Goal: Task Accomplishment & Management: Contribute content

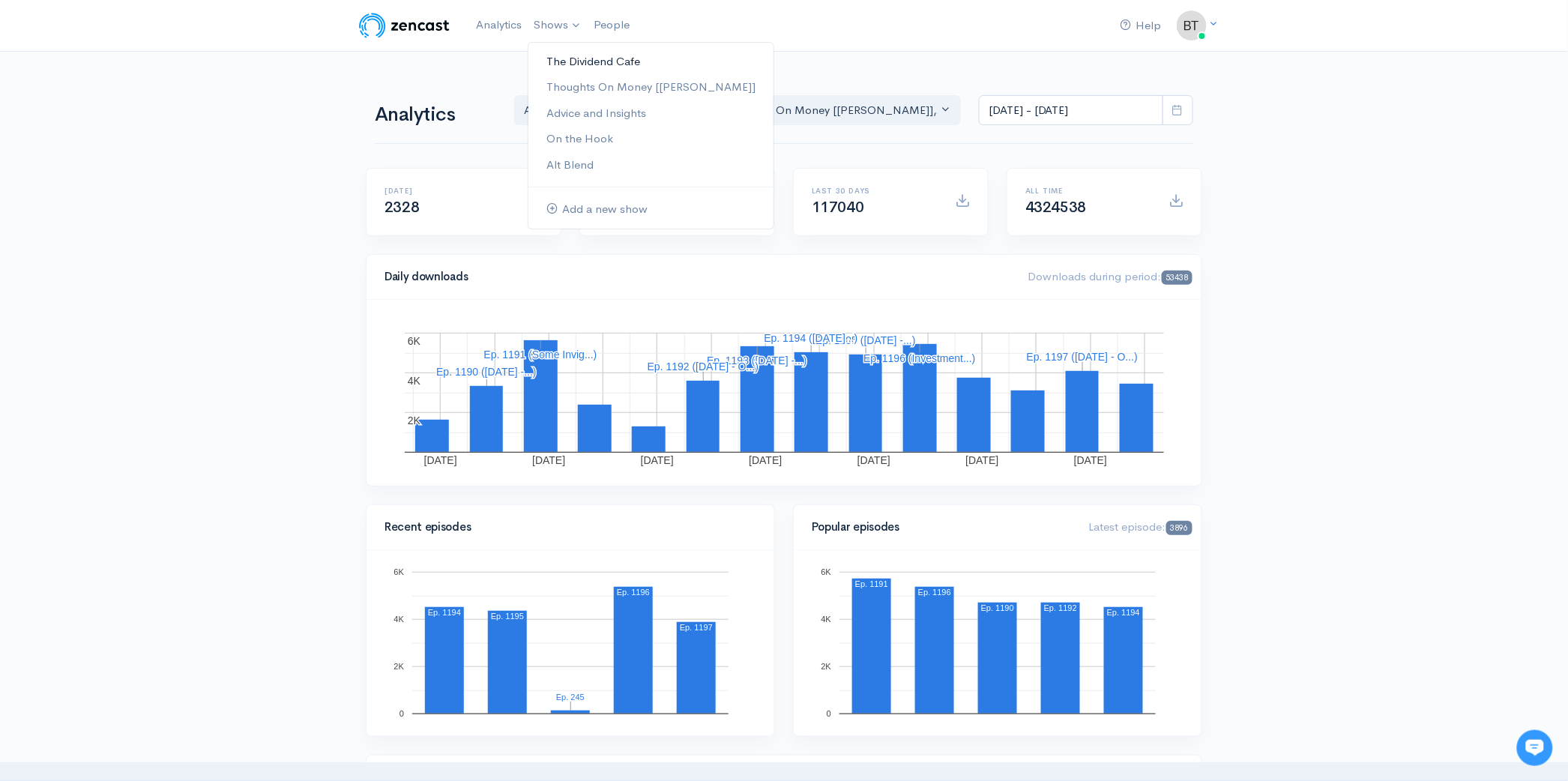
click at [569, 62] on link "The Dividend Cafe" at bounding box center [652, 61] width 245 height 26
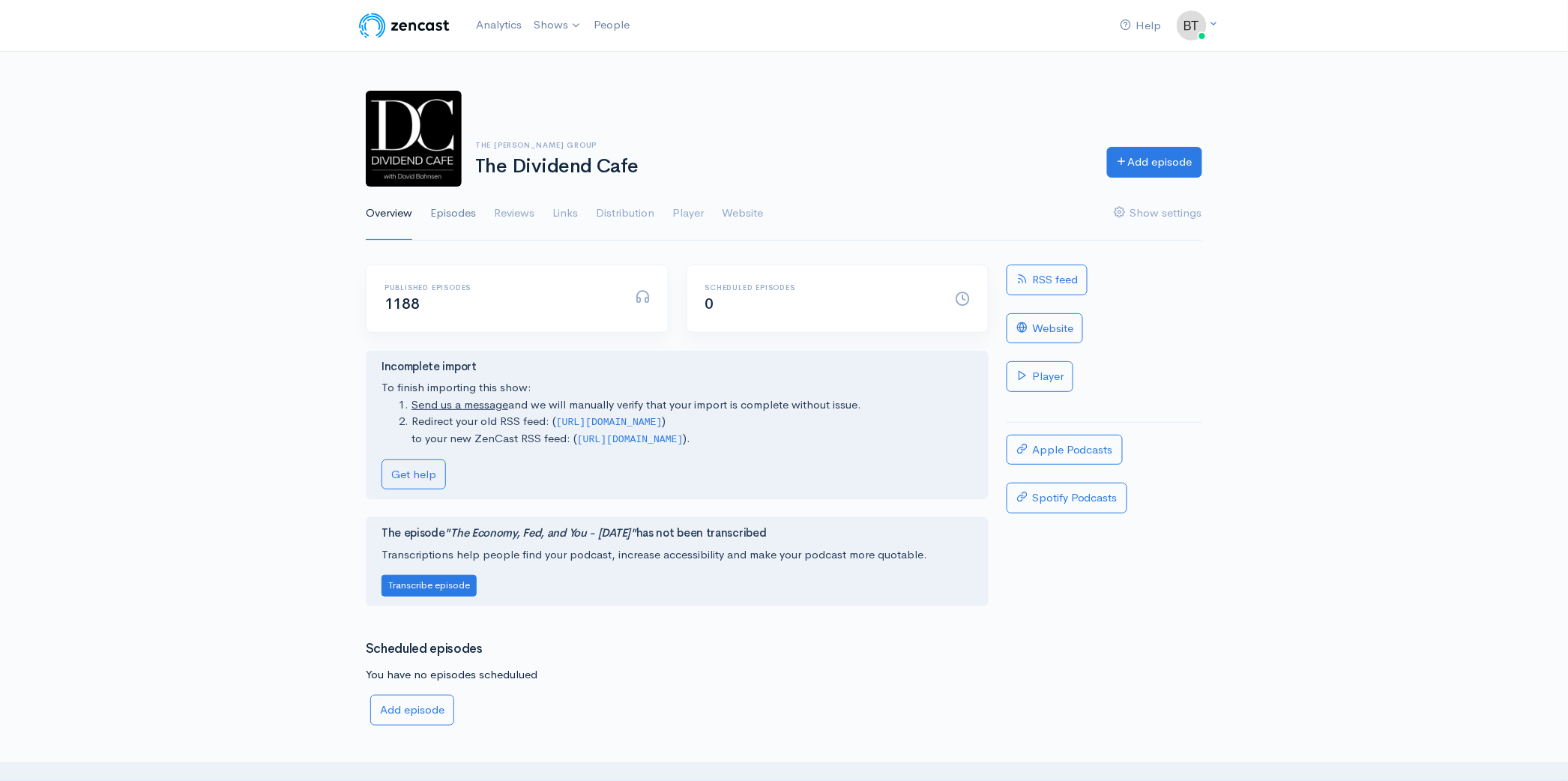
click at [459, 215] on link "Episodes" at bounding box center [453, 213] width 46 height 54
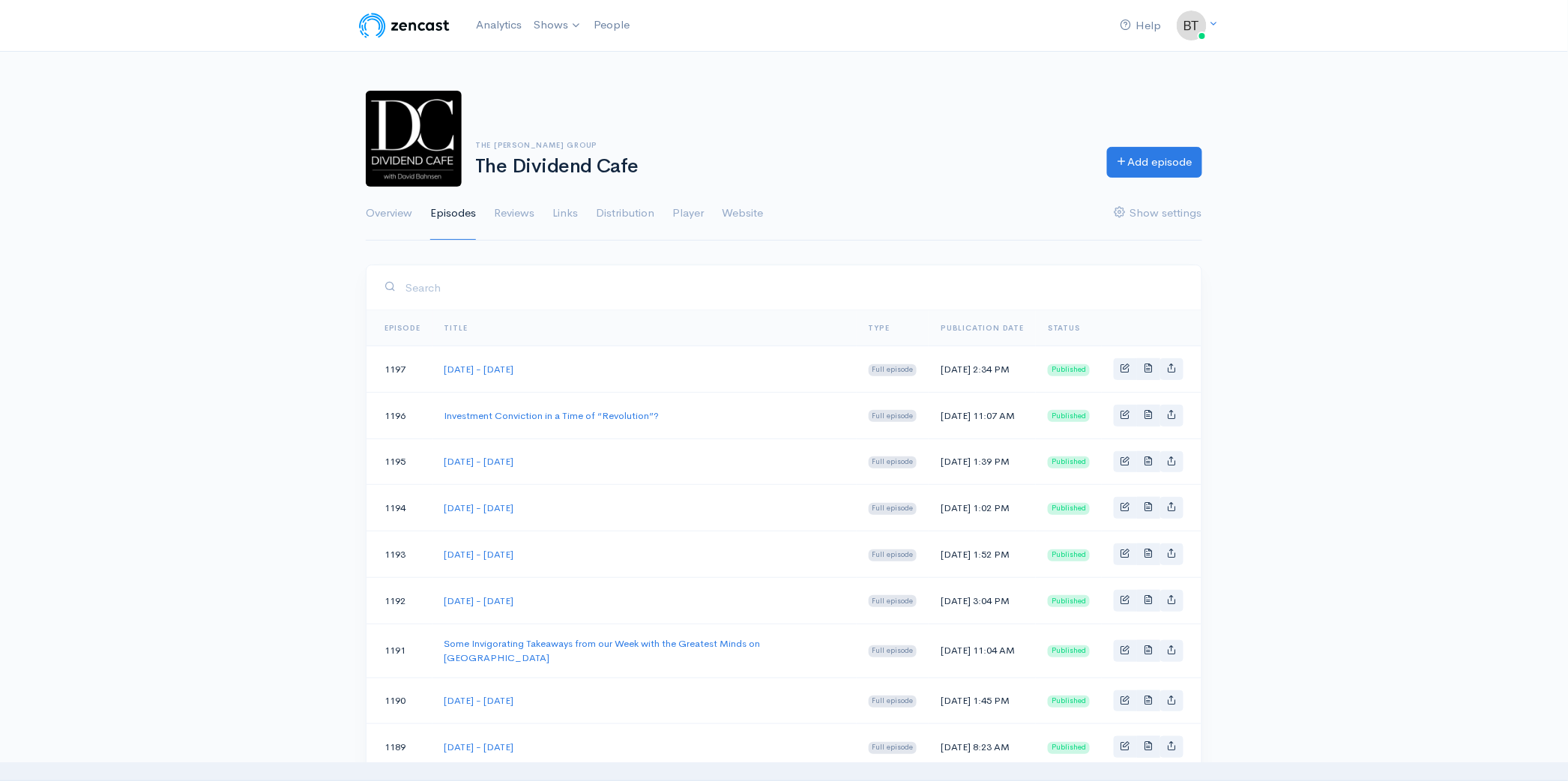
drag, startPoint x: 575, startPoint y: 552, endPoint x: 434, endPoint y: 550, distance: 141.0
click at [434, 550] on td "[DATE] - [DATE]" at bounding box center [645, 555] width 425 height 47
copy link "[DATE] - [DATE]"
click at [1151, 164] on link "Add episode" at bounding box center [1155, 161] width 95 height 31
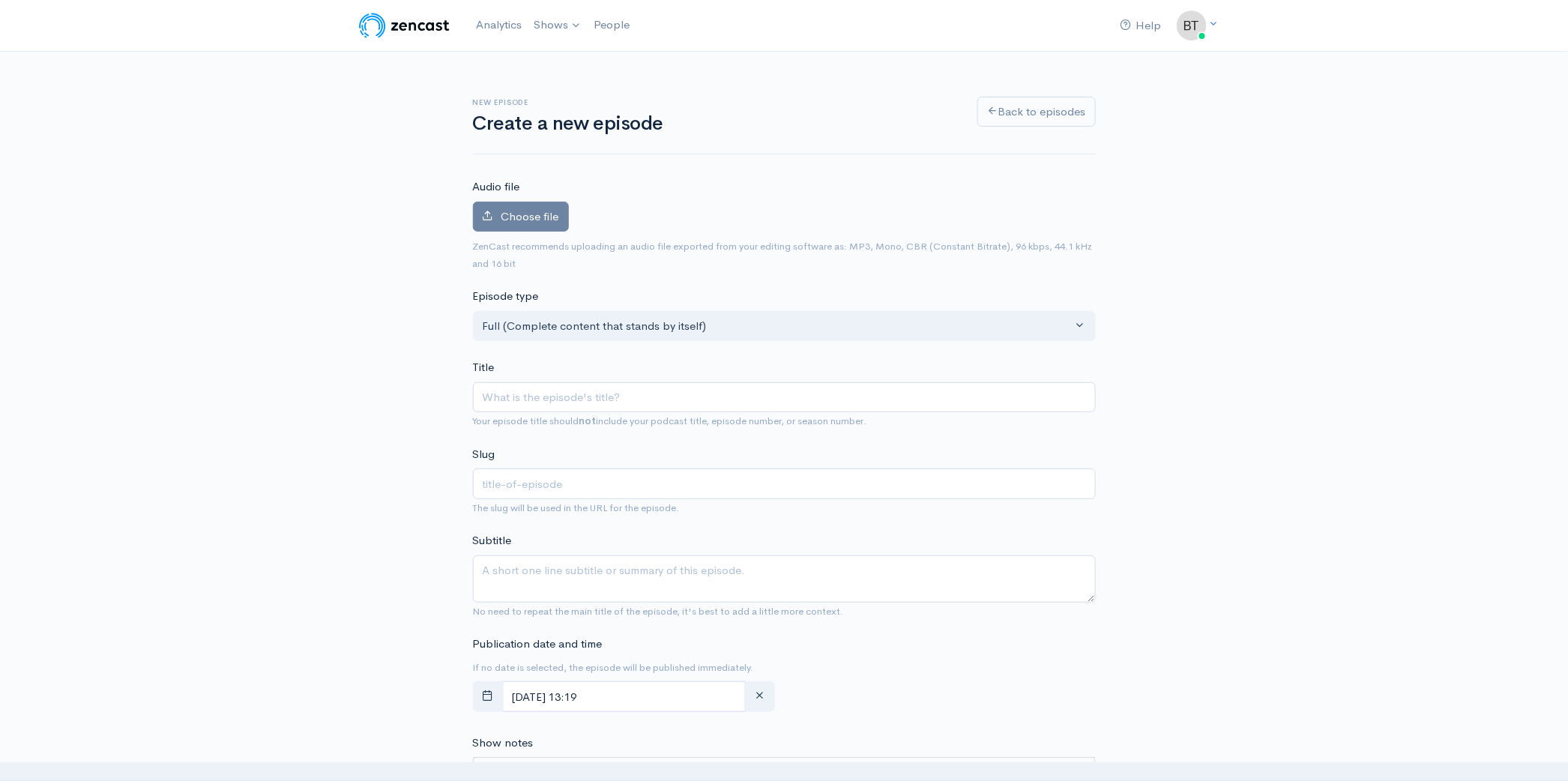
click at [502, 399] on input "Title" at bounding box center [785, 398] width 623 height 31
type input "[DATE] - [DATE]"
type input "[DATE]-[DATE]"
click at [581, 398] on input "[DATE] - [DATE]" at bounding box center [785, 398] width 623 height 31
type input "[DATE] - [DATE]"
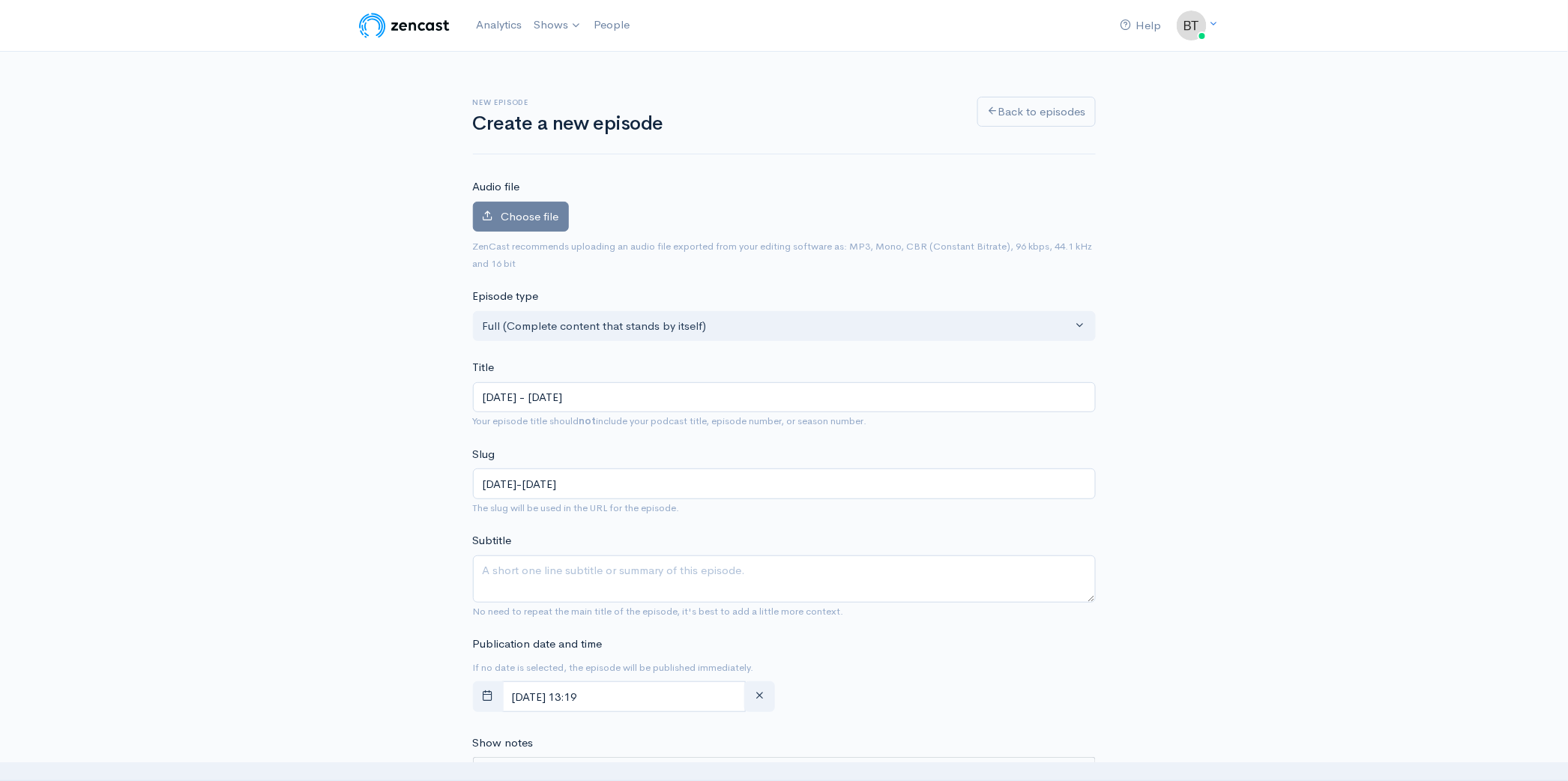
type input "[DATE]-[DATE]"
type input "[DATE] - [DATE]"
type input "[DATE]-[DATE]"
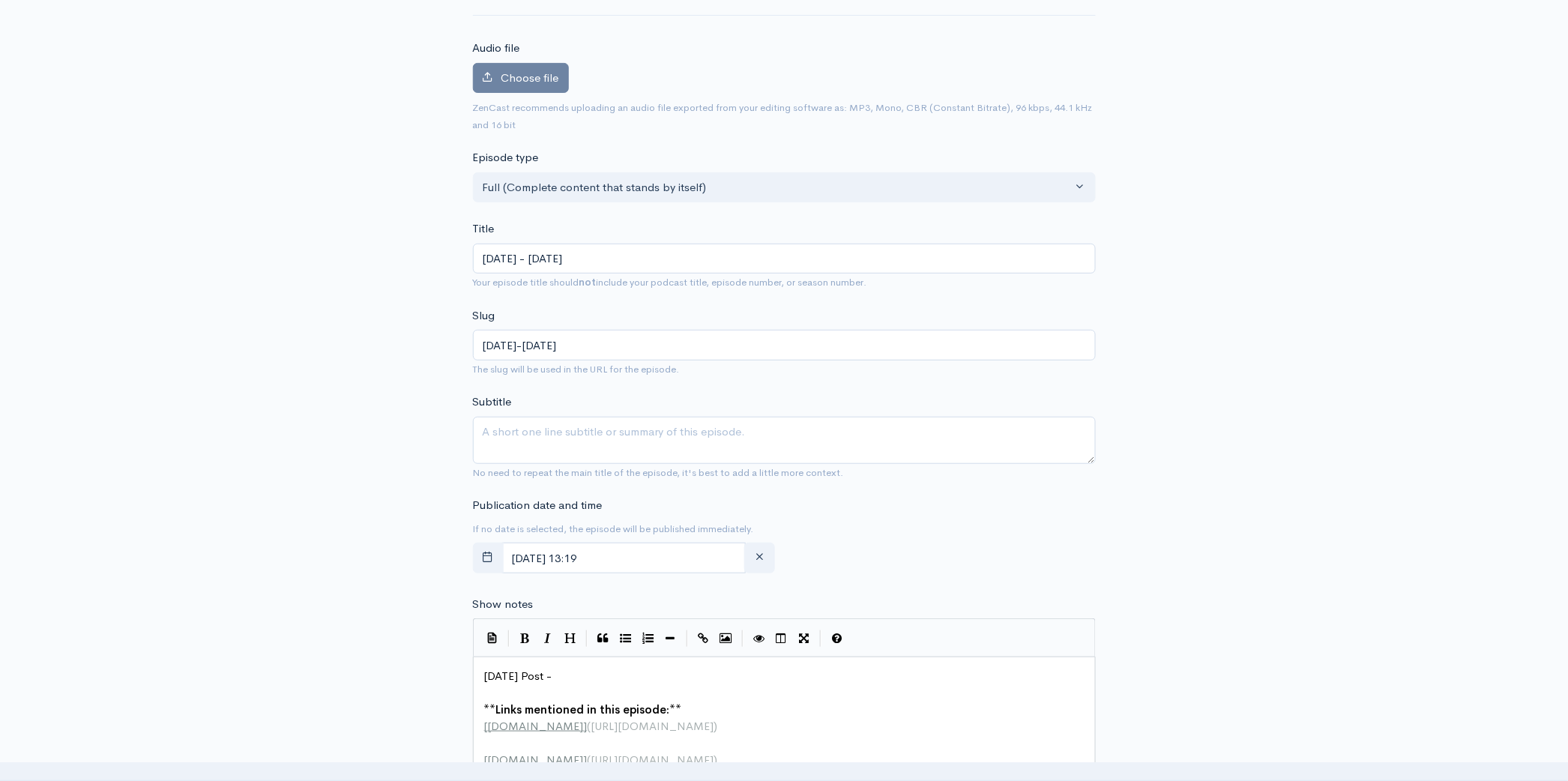
scroll to position [148, 0]
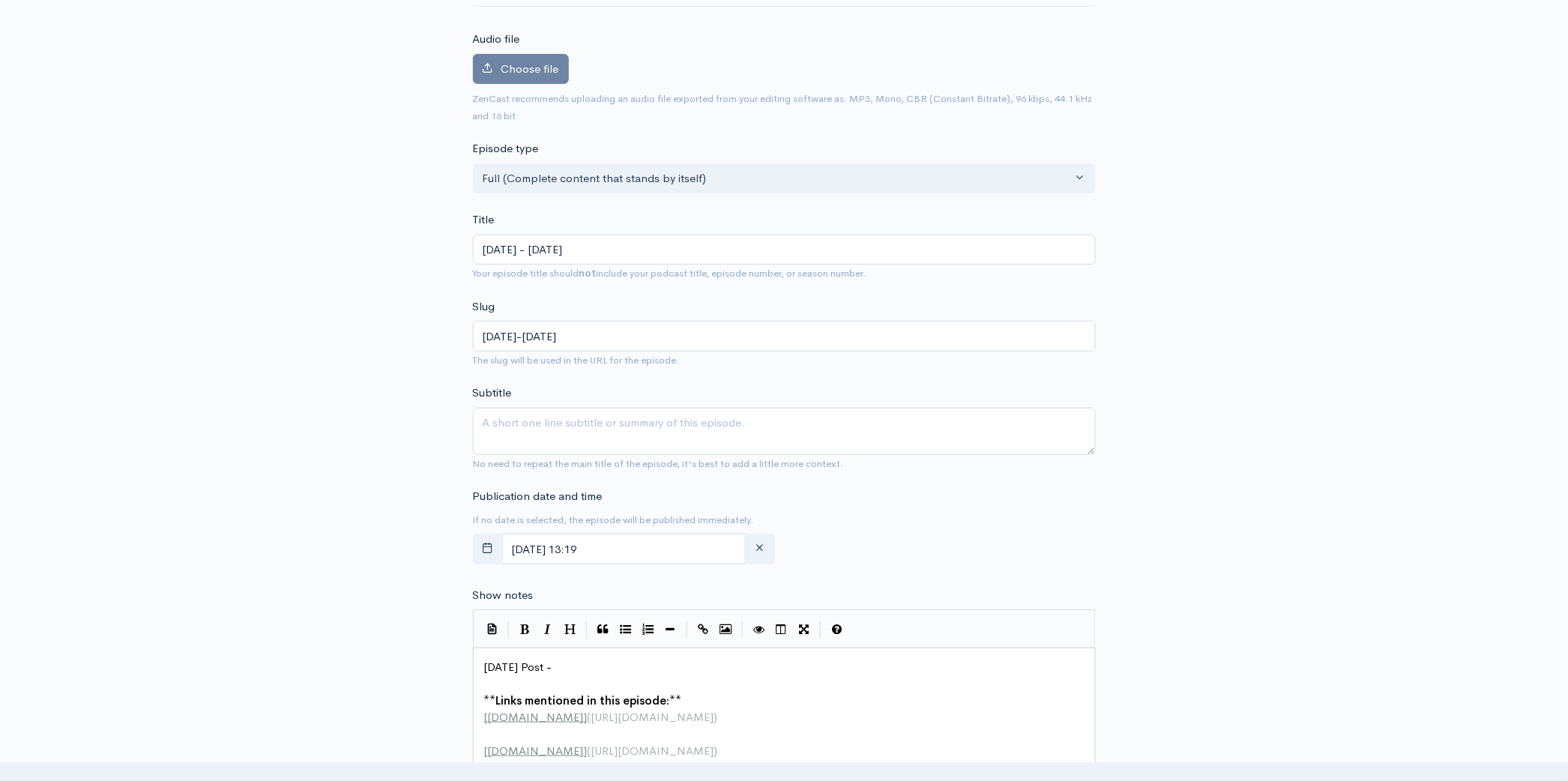
type input "[DATE] - [DATE]"
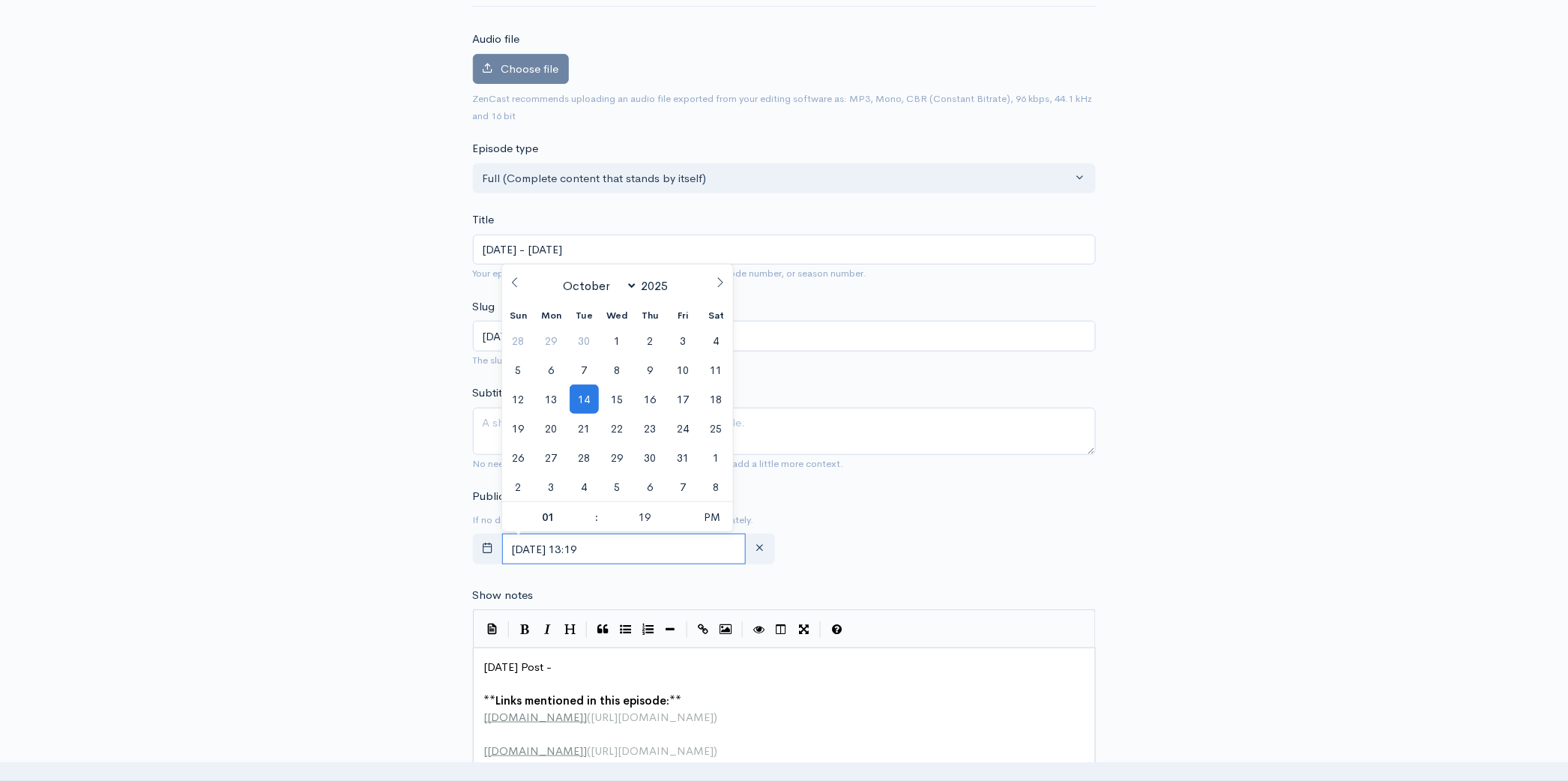
click at [689, 550] on input "[DATE] 13:19" at bounding box center [624, 549] width 244 height 31
click at [688, 565] on div "Publication date and time If no date is selected, the episode will be published…" at bounding box center [624, 529] width 320 height 83
click at [691, 553] on input "[DATE] 13:19" at bounding box center [624, 549] width 244 height 31
click at [619, 394] on span "15" at bounding box center [617, 399] width 29 height 29
type input "[DATE] 13:19"
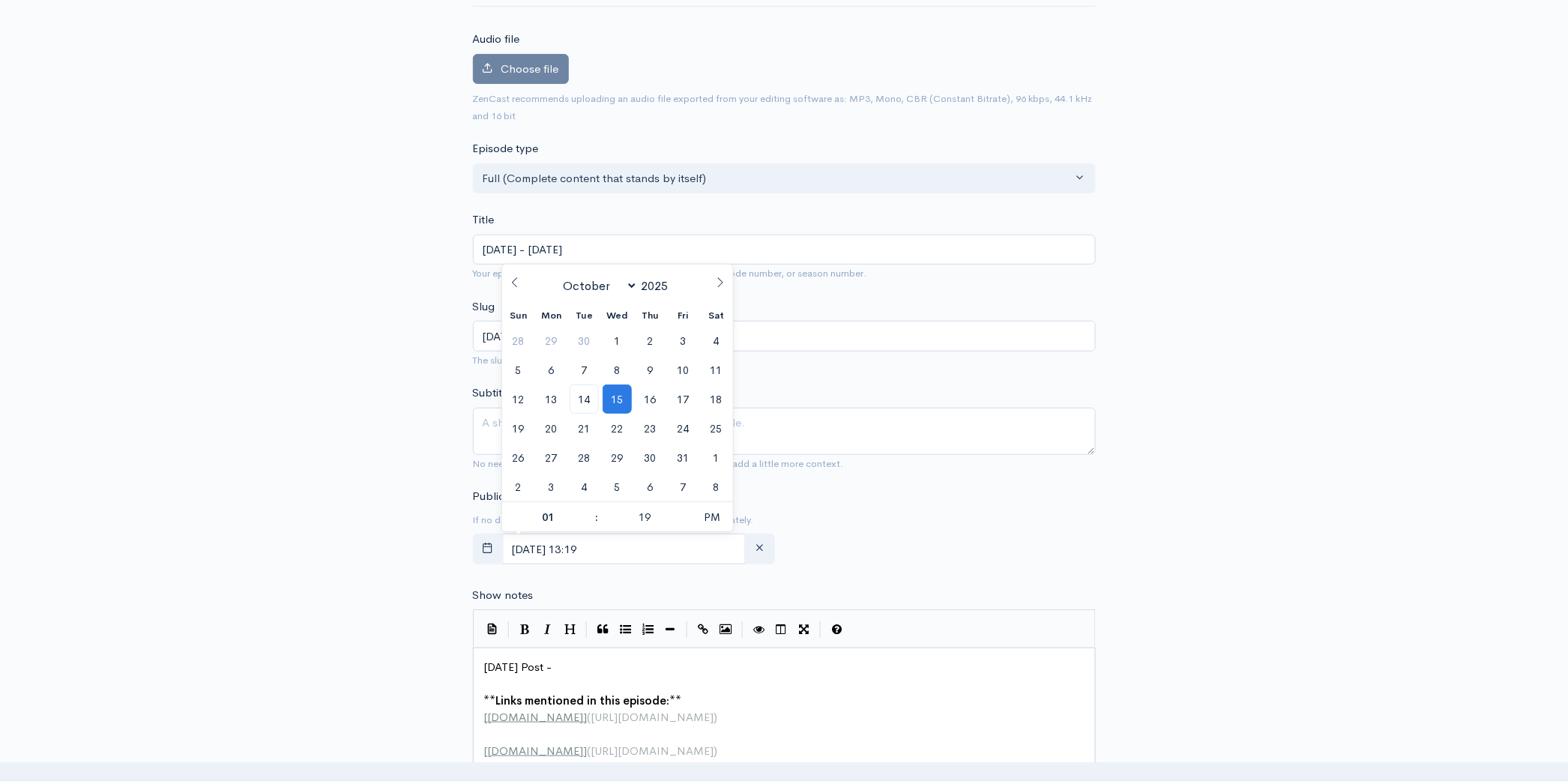
scroll to position [0, 0]
